Goal: Task Accomplishment & Management: Manage account settings

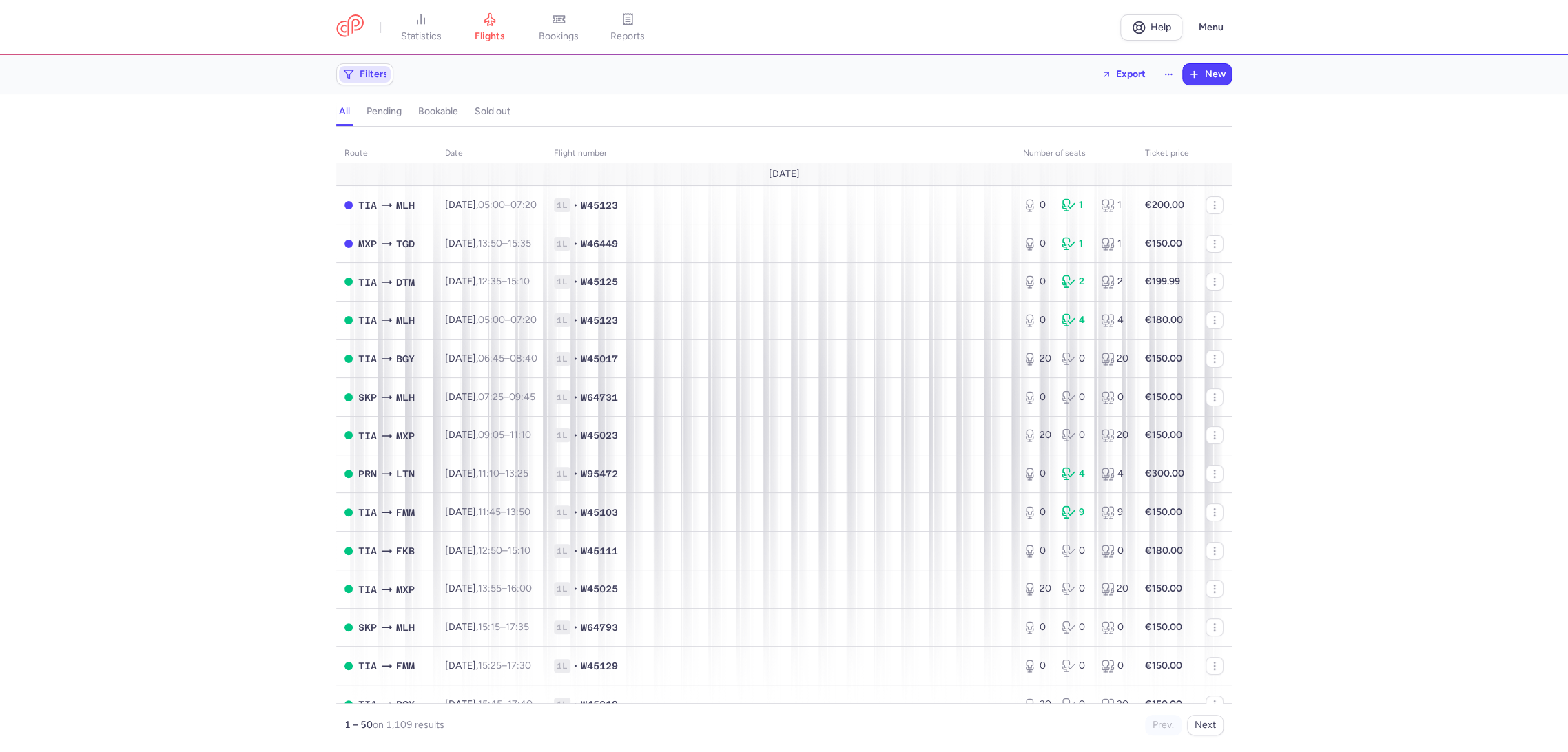
click at [372, 81] on span "Filters" at bounding box center [365, 74] width 52 height 17
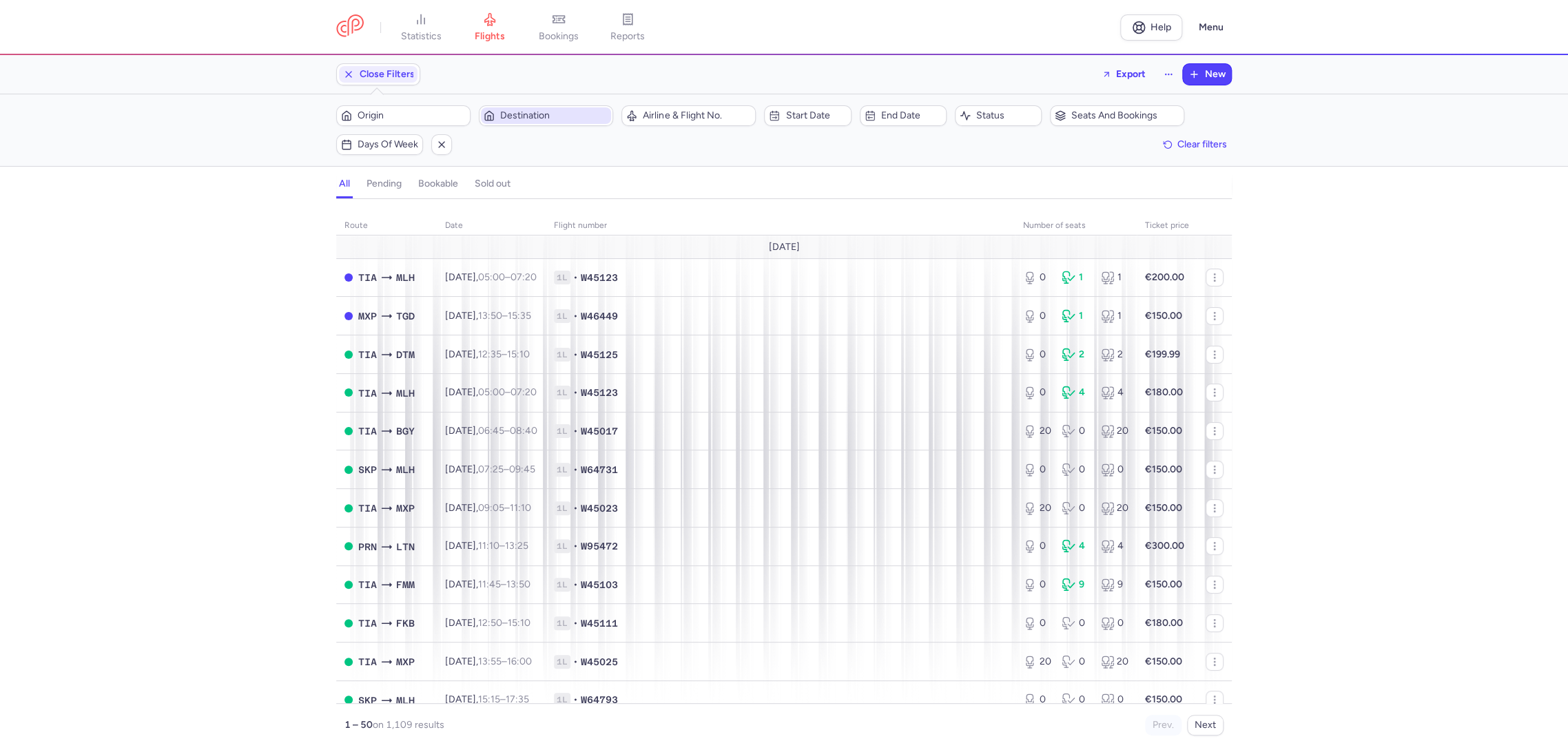
click at [534, 118] on span "Destination" at bounding box center [554, 116] width 108 height 11
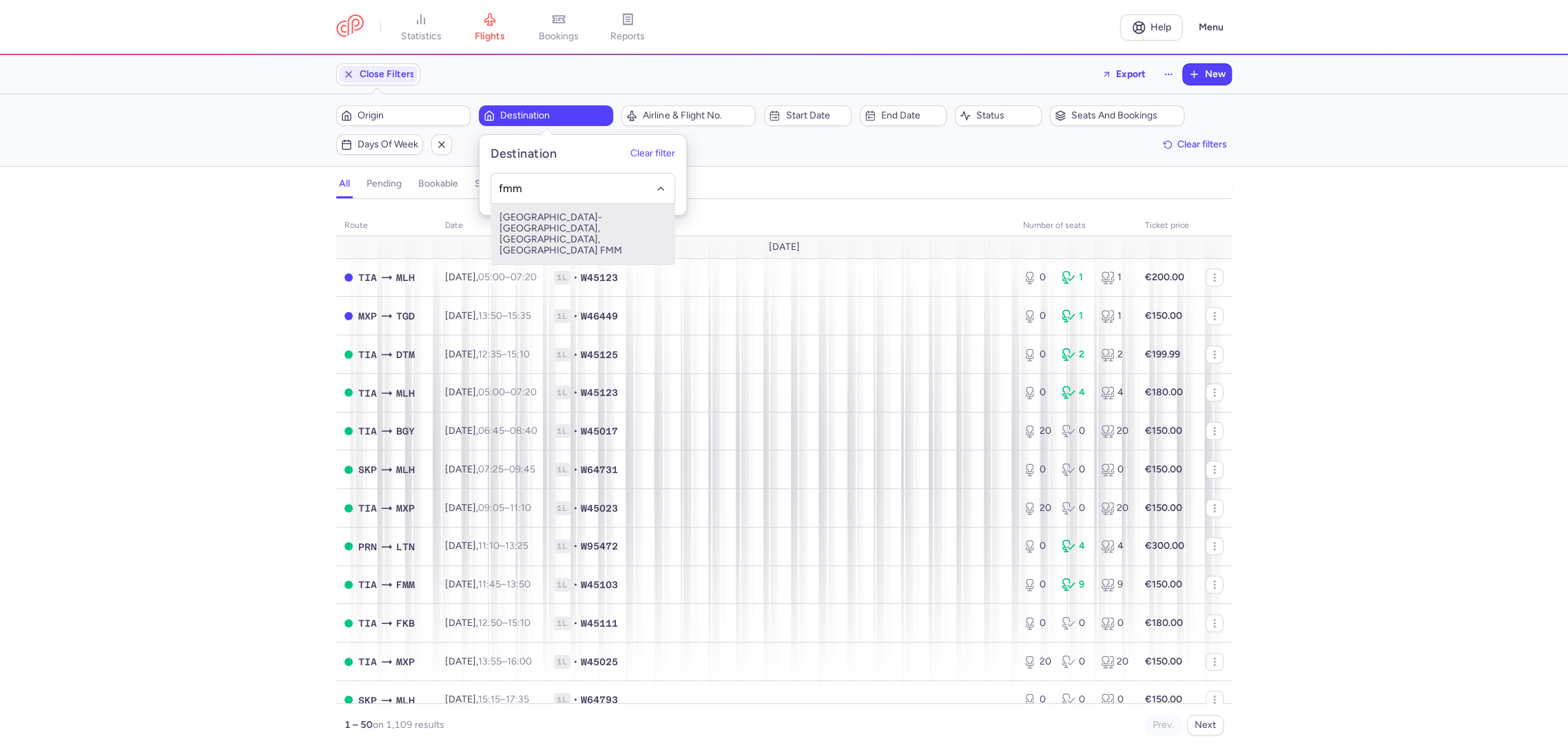
click at [545, 219] on span "Memmingen-Allgäu, Memmingen, Germany FMM" at bounding box center [582, 234] width 183 height 60
type input "fmm"
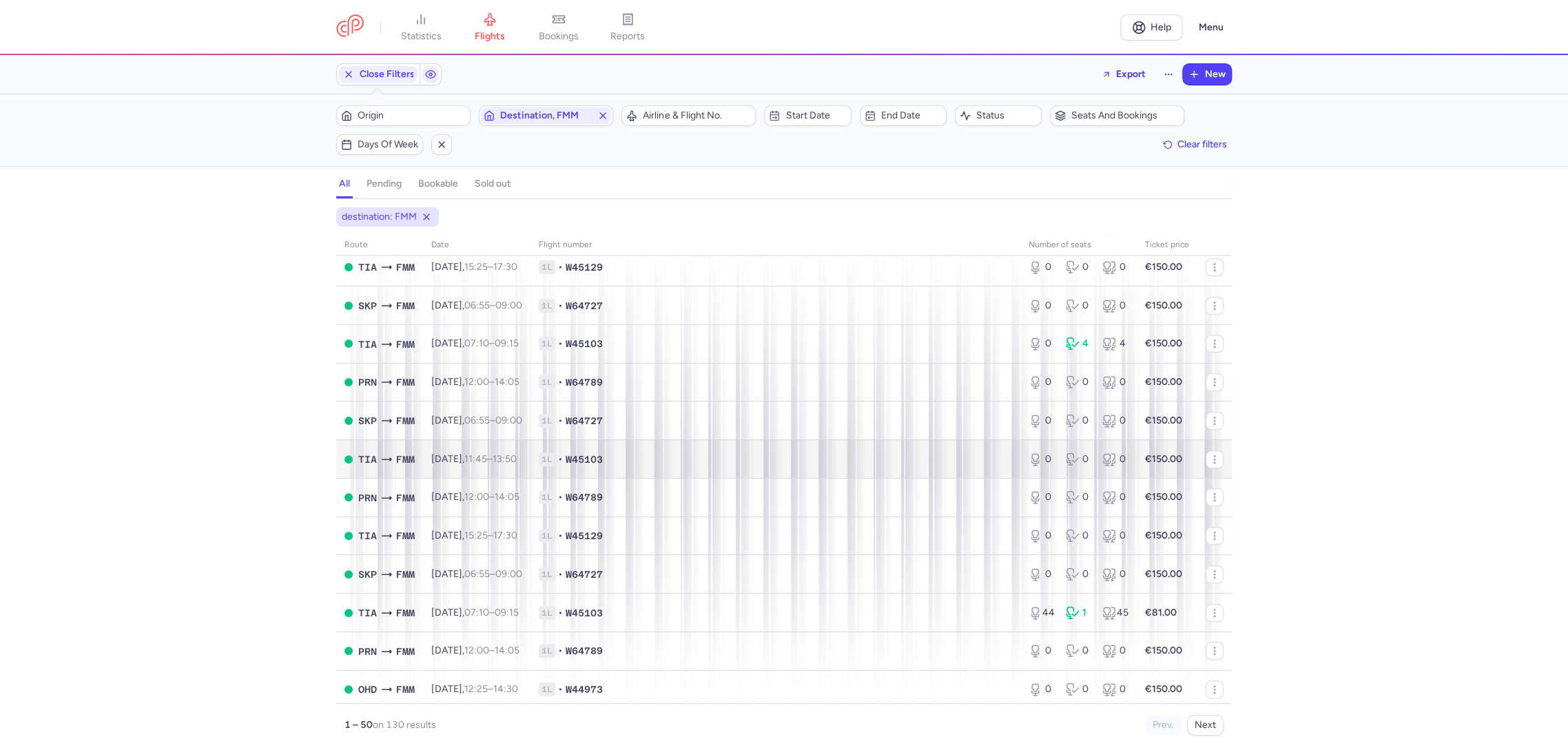
scroll to position [841, 0]
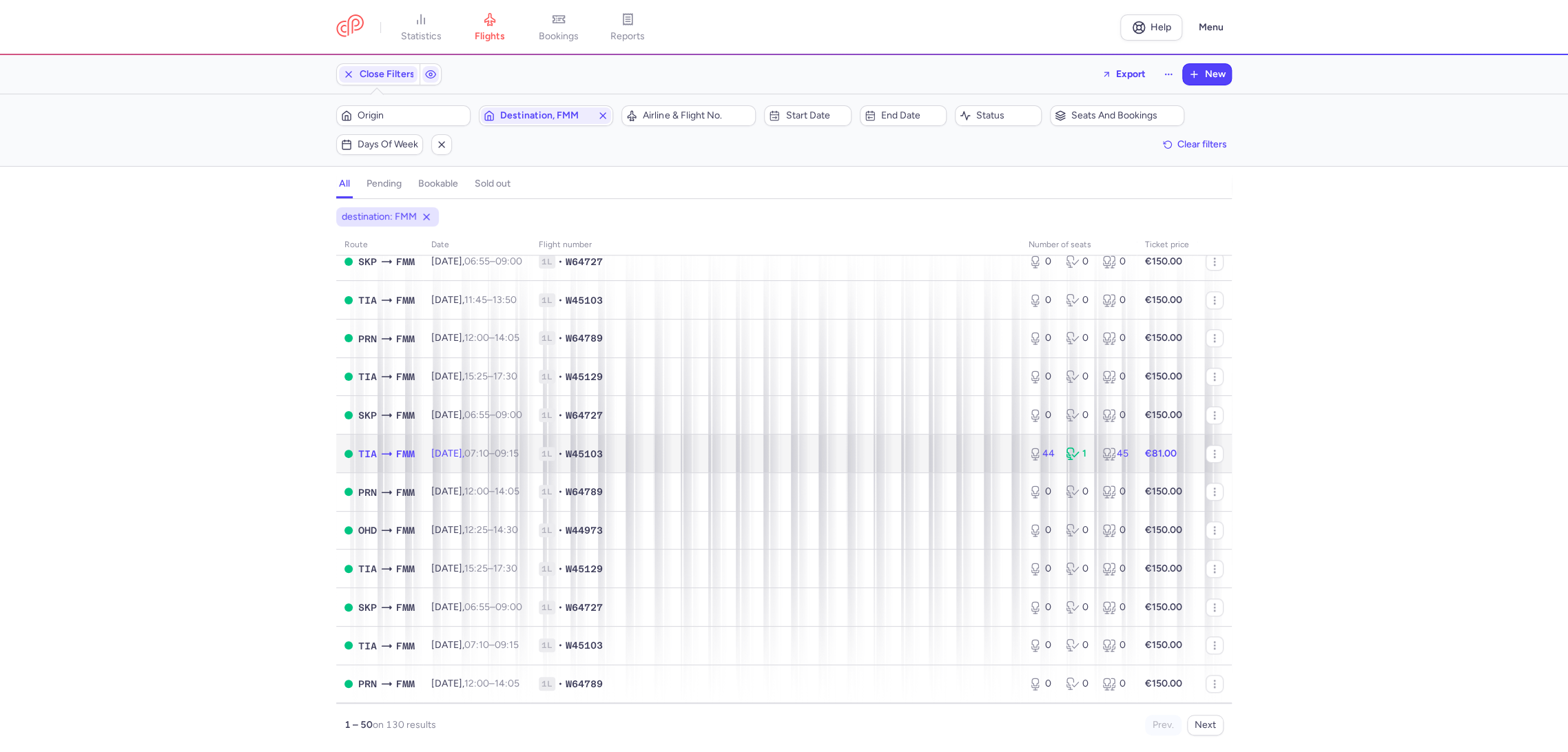
click at [771, 456] on span "1L • W45103" at bounding box center [775, 454] width 473 height 14
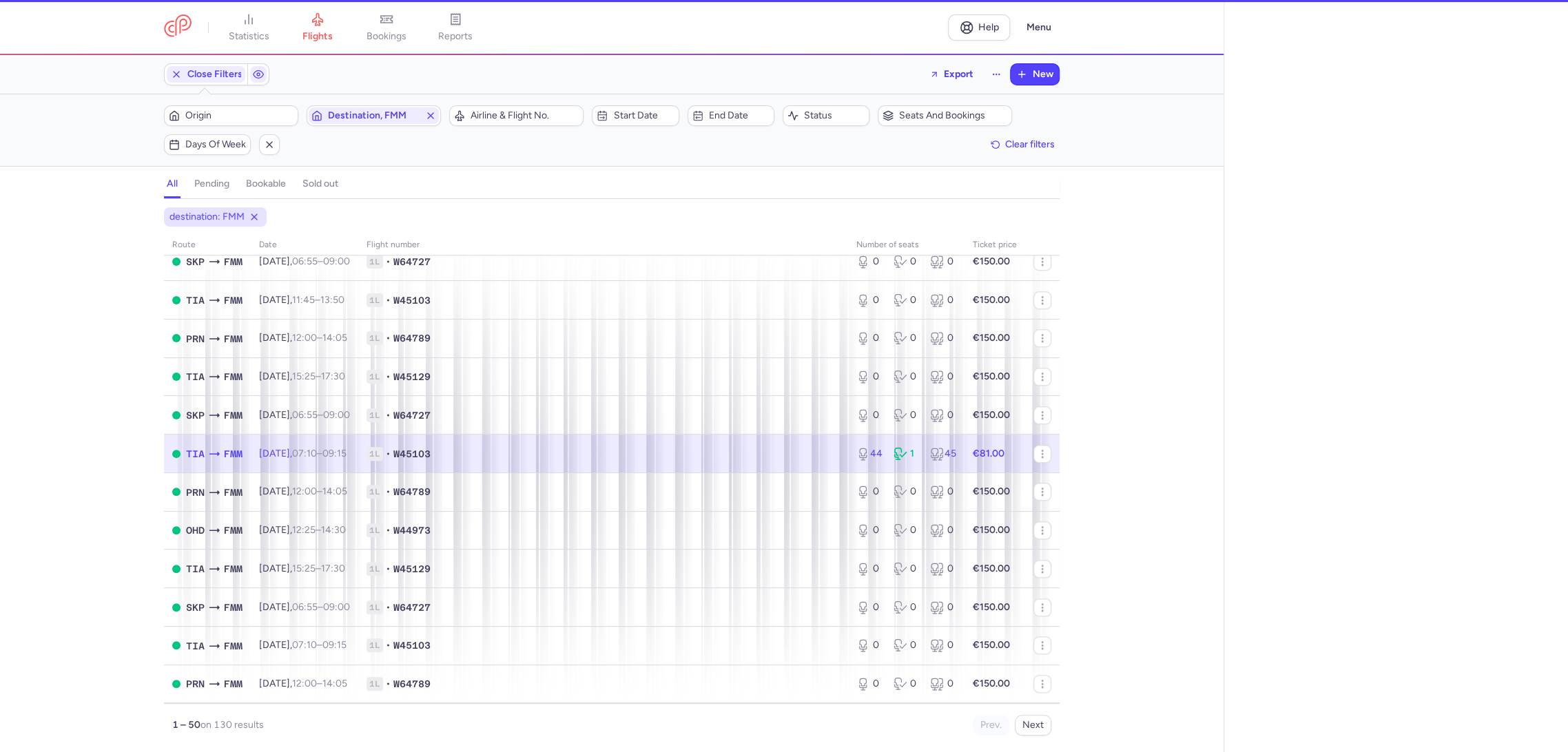
select select "days"
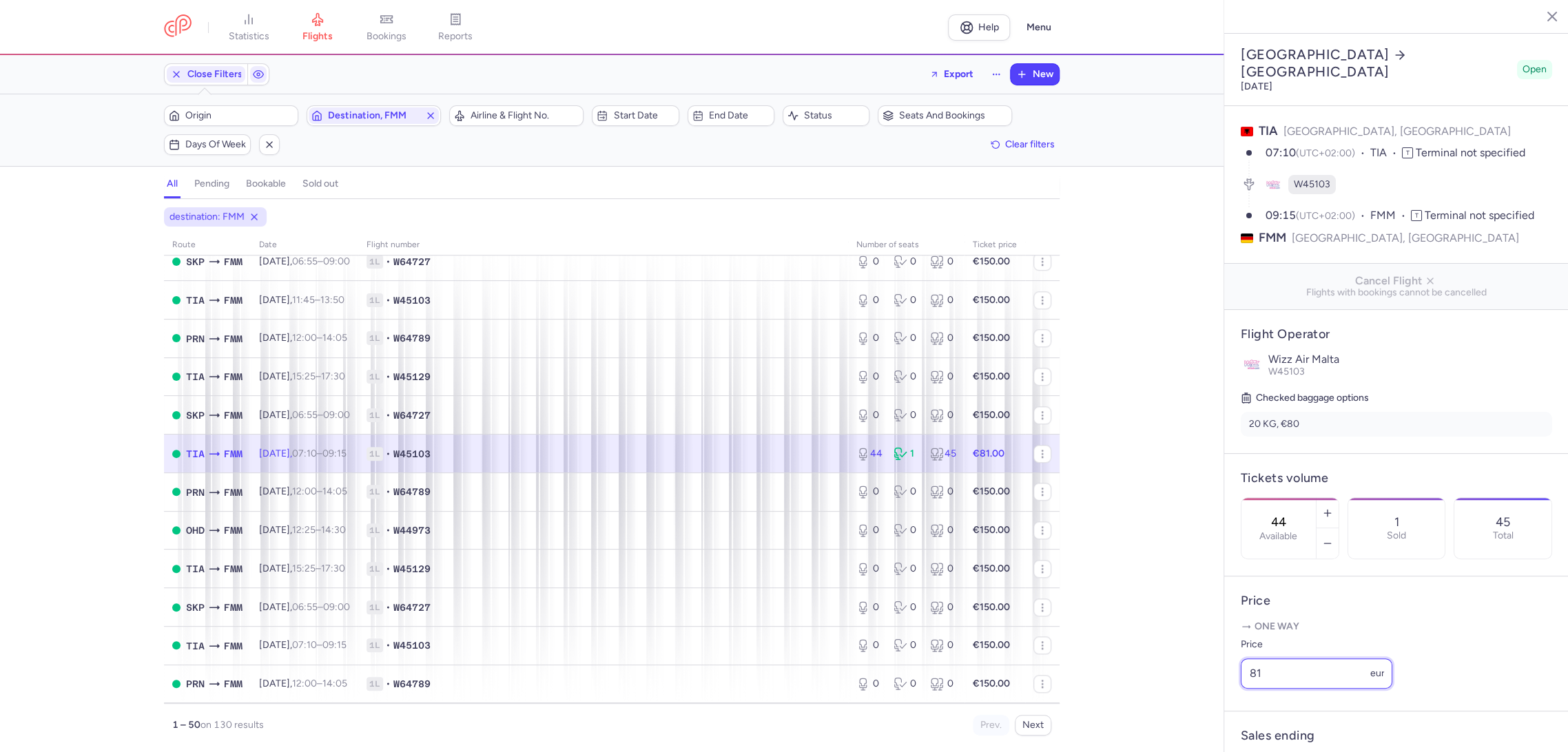
drag, startPoint x: 1275, startPoint y: 688, endPoint x: 1226, endPoint y: 704, distance: 51.5
click at [1226, 704] on article "Price One way Price 81 eur" at bounding box center [1396, 643] width 344 height 135
type input "71"
drag, startPoint x: 1265, startPoint y: 725, endPoint x: 1231, endPoint y: 725, distance: 34.0
click at [1266, 726] on span "Save changes" at bounding box center [1286, 726] width 68 height 13
